Goal: Task Accomplishment & Management: Use online tool/utility

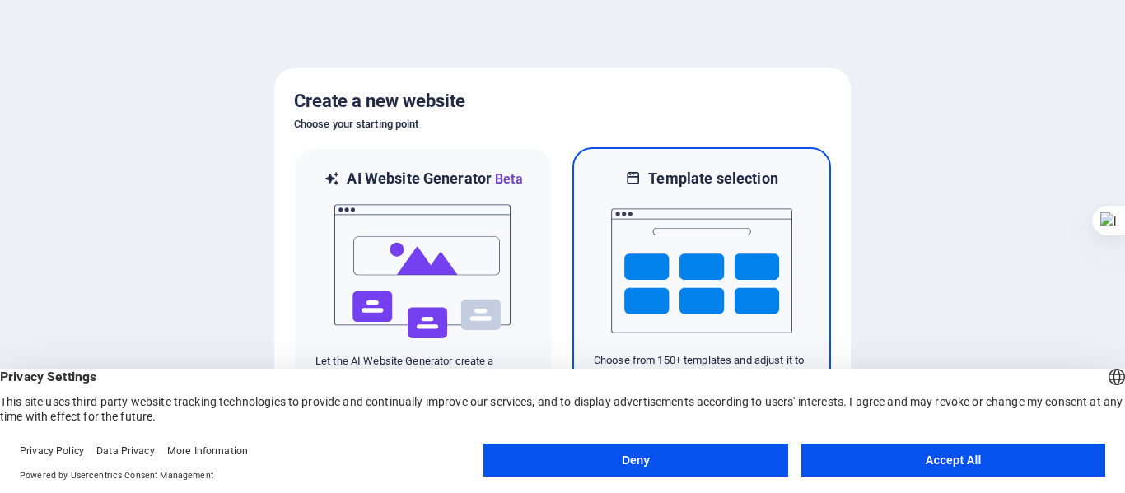
click at [741, 348] on img at bounding box center [701, 271] width 181 height 165
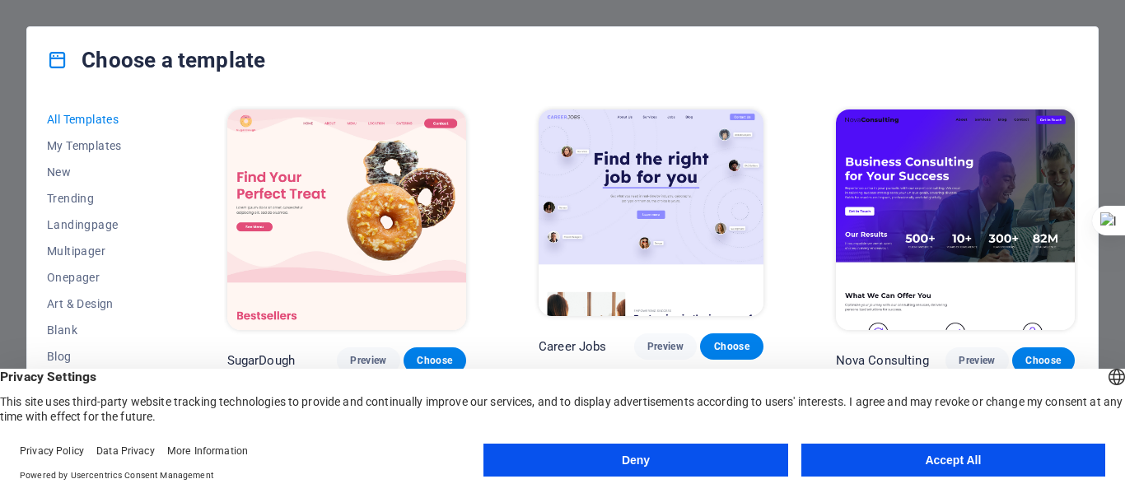
click at [655, 463] on button "Deny" at bounding box center [635, 460] width 304 height 33
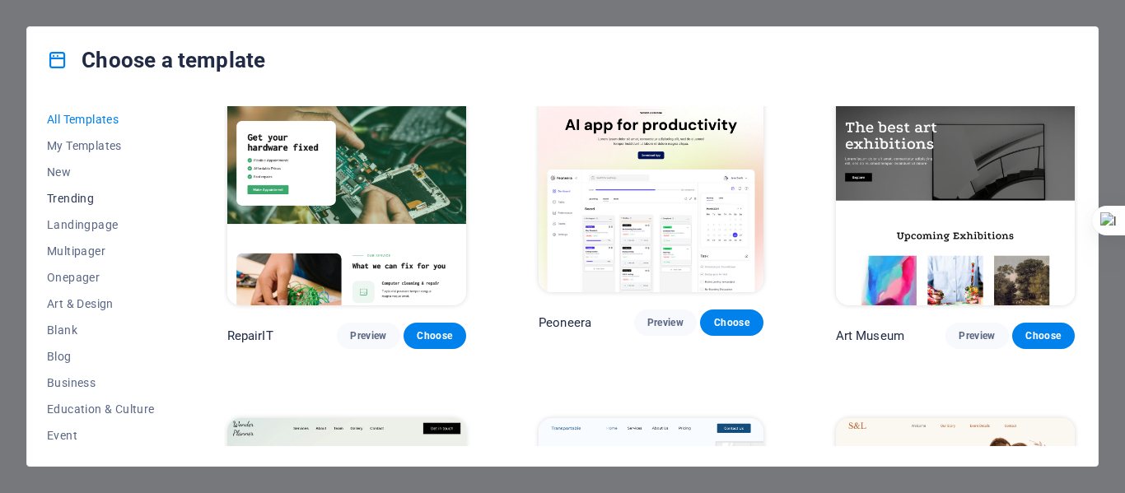
scroll to position [82, 0]
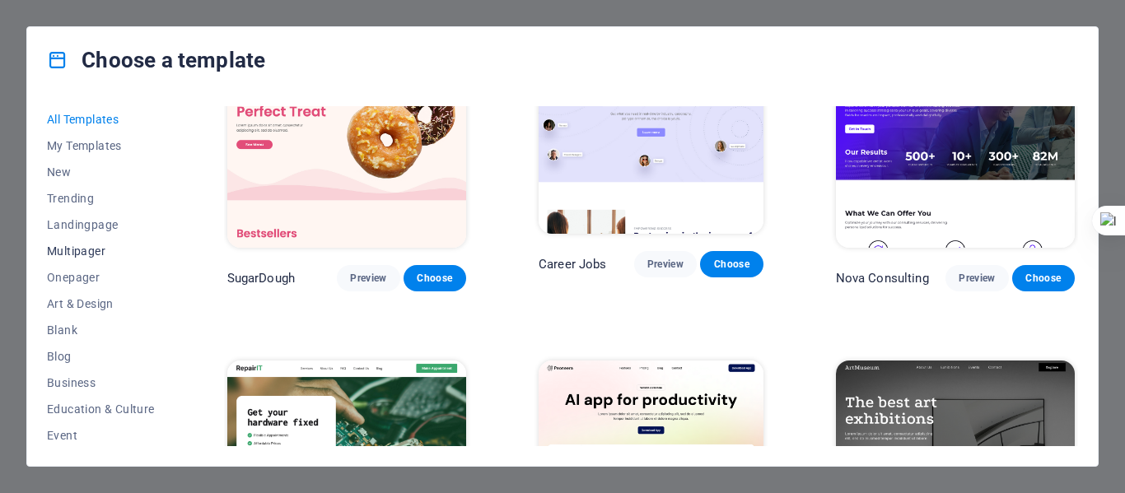
click at [100, 245] on span "Multipager" at bounding box center [101, 250] width 108 height 13
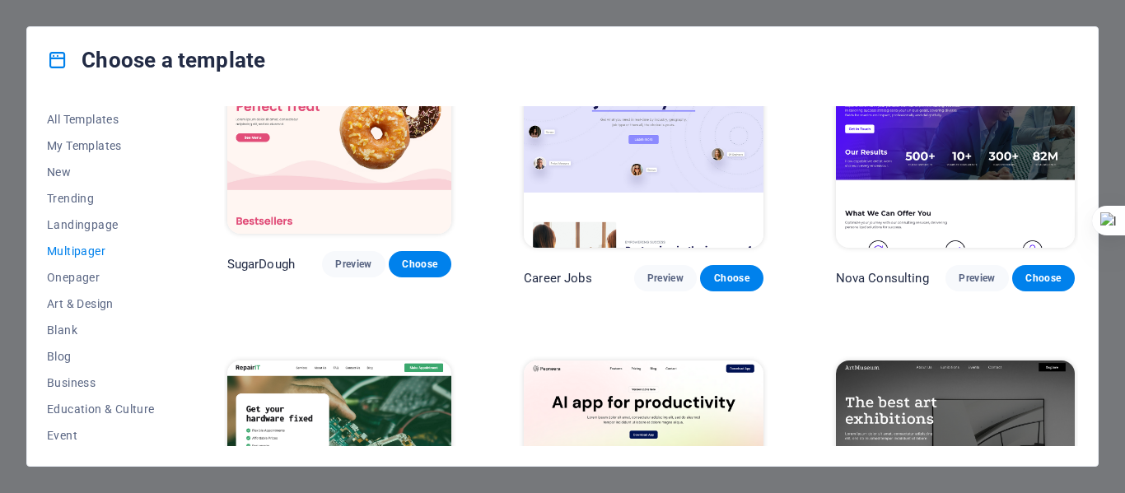
click at [91, 246] on span "Multipager" at bounding box center [101, 250] width 108 height 13
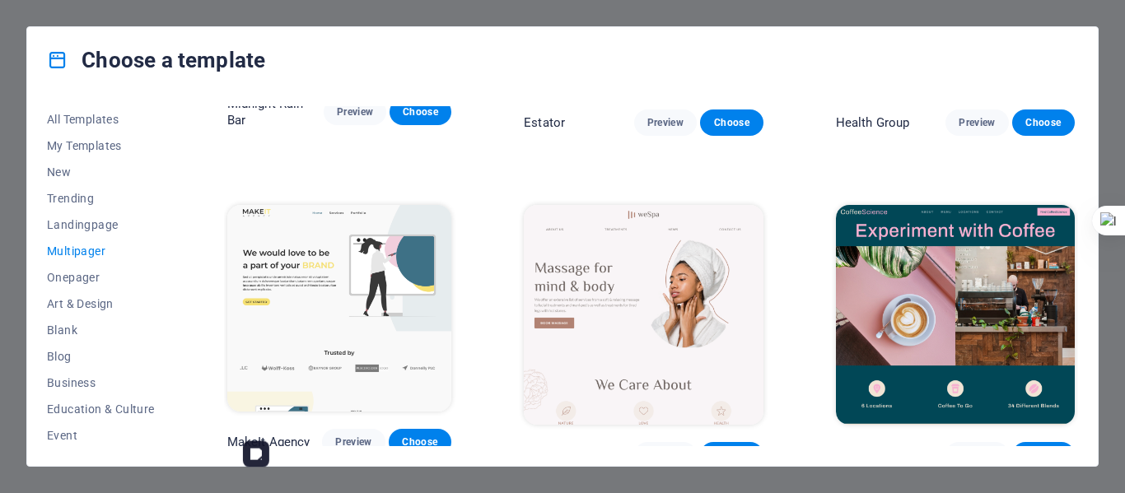
scroll to position [2058, 0]
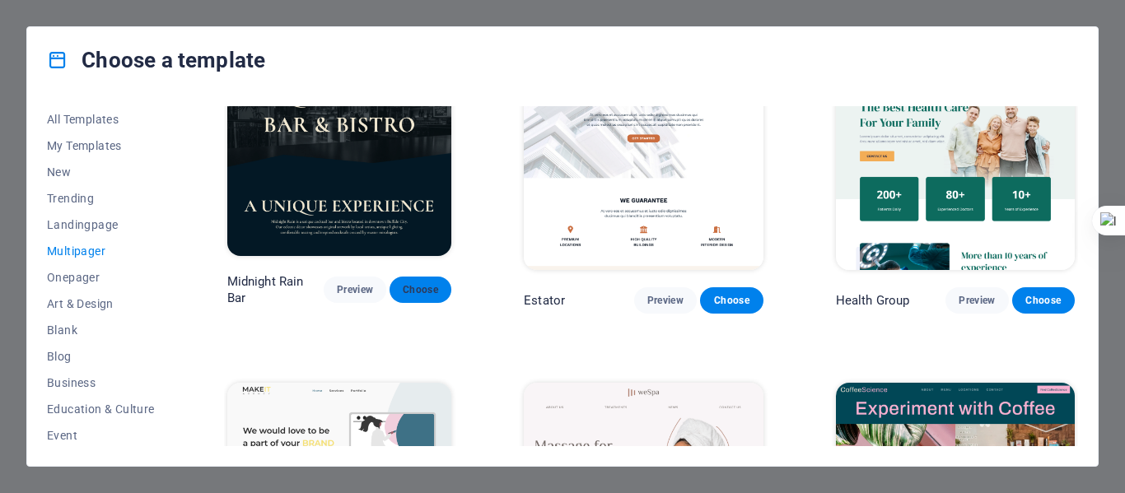
click at [428, 283] on span "Choose" at bounding box center [420, 289] width 35 height 13
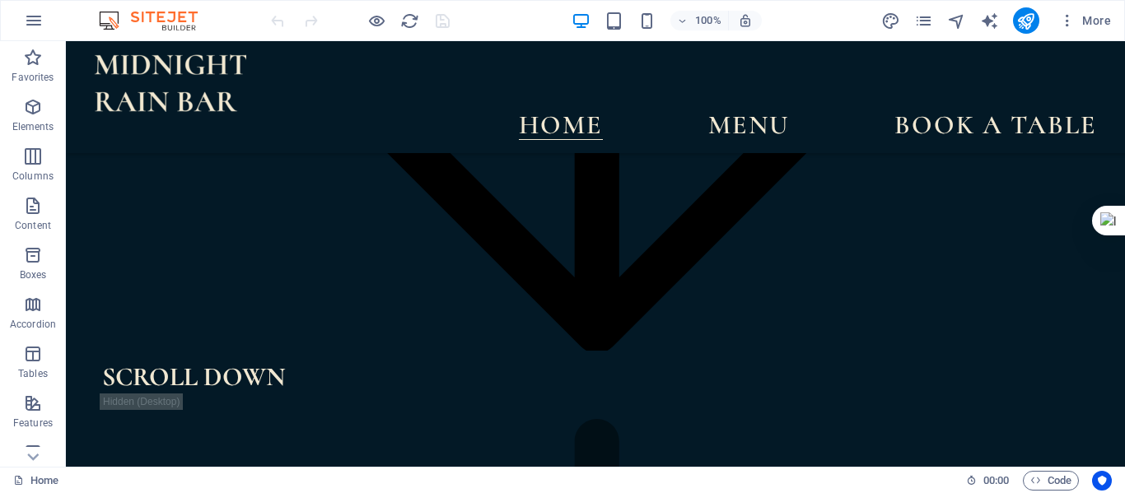
scroll to position [2470, 0]
